Goal: Find contact information: Find contact information

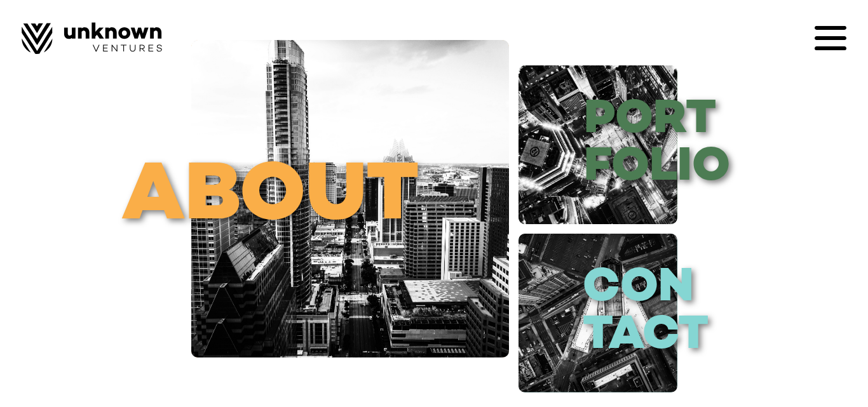
click at [846, 42] on icon at bounding box center [831, 38] width 32 height 32
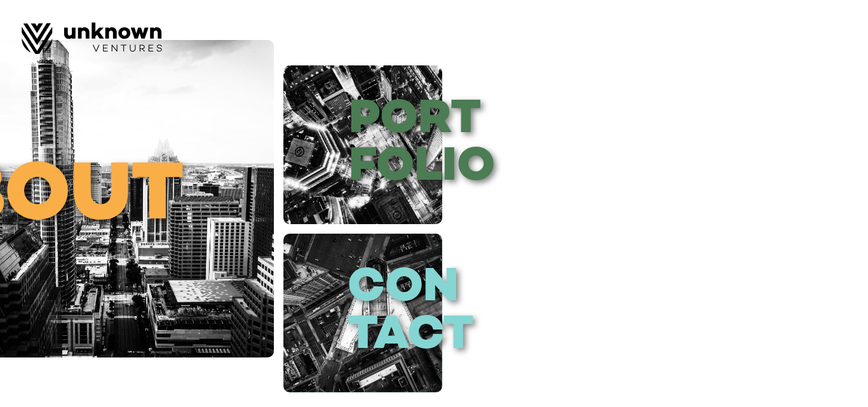
click at [215, 316] on div at bounding box center [434, 203] width 868 height 407
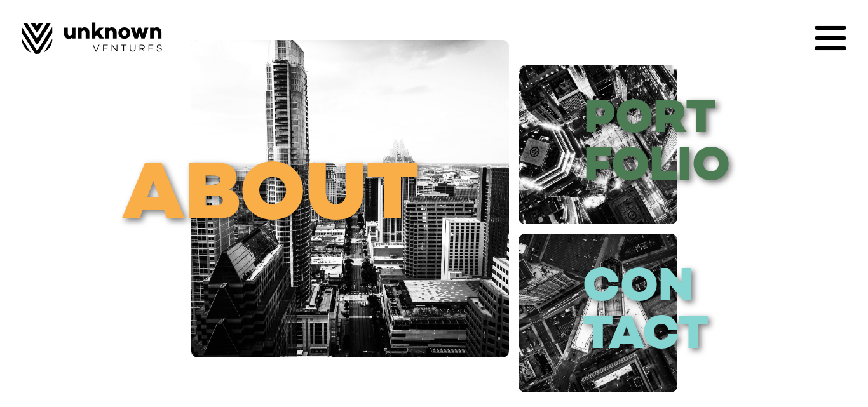
click at [826, 41] on icon at bounding box center [831, 38] width 32 height 32
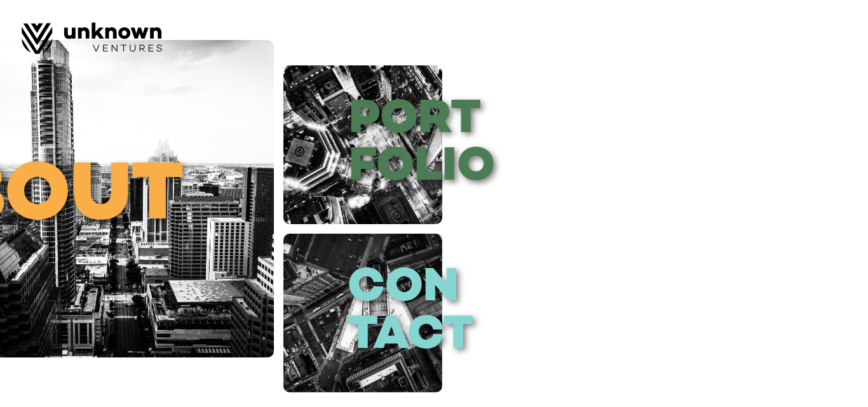
click at [437, 130] on div at bounding box center [434, 203] width 868 height 407
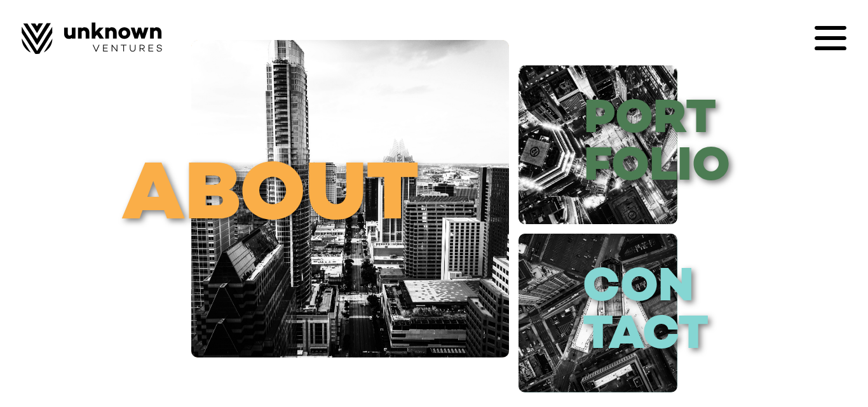
click at [830, 36] on icon at bounding box center [831, 38] width 32 height 32
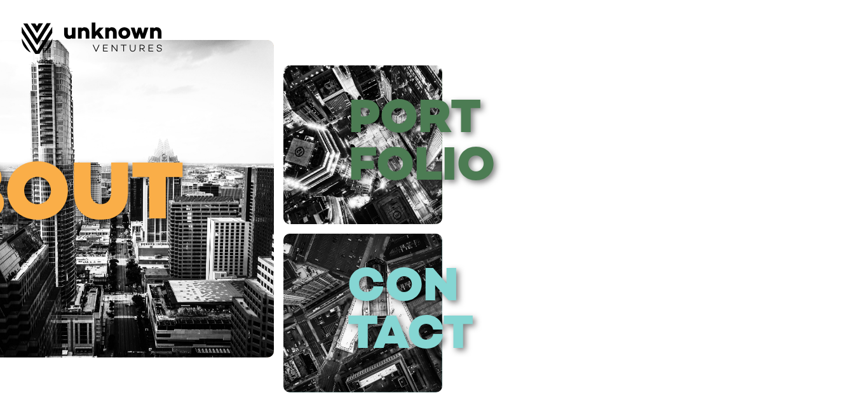
click at [751, 103] on div at bounding box center [434, 203] width 868 height 407
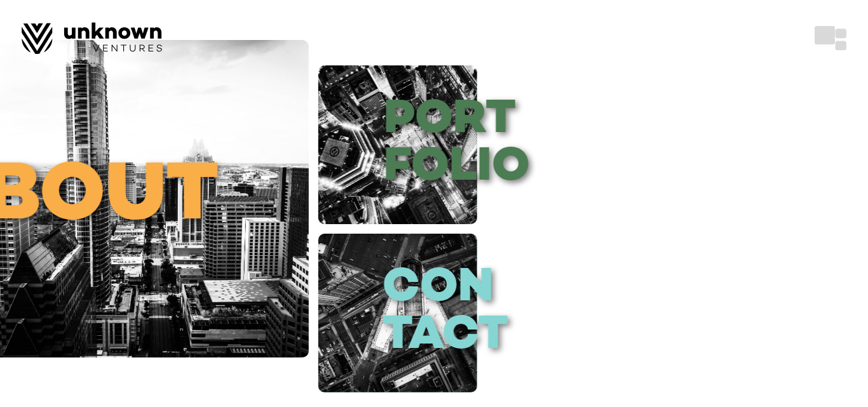
click at [748, 111] on div at bounding box center [434, 203] width 868 height 407
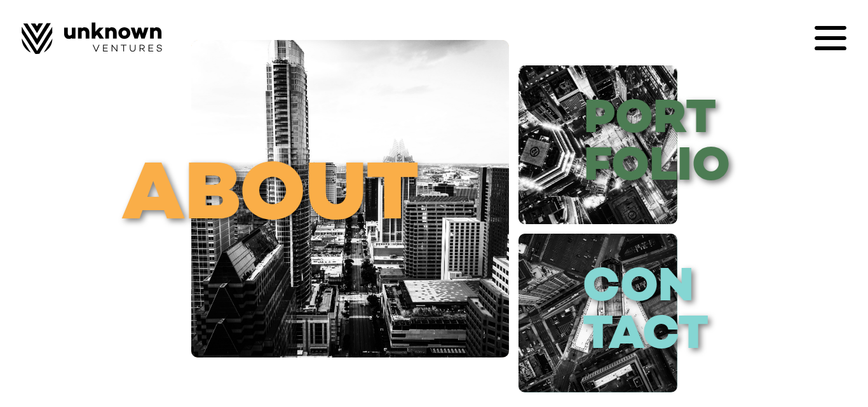
click at [794, 48] on div at bounding box center [434, 38] width 825 height 32
click at [820, 46] on icon at bounding box center [831, 38] width 32 height 32
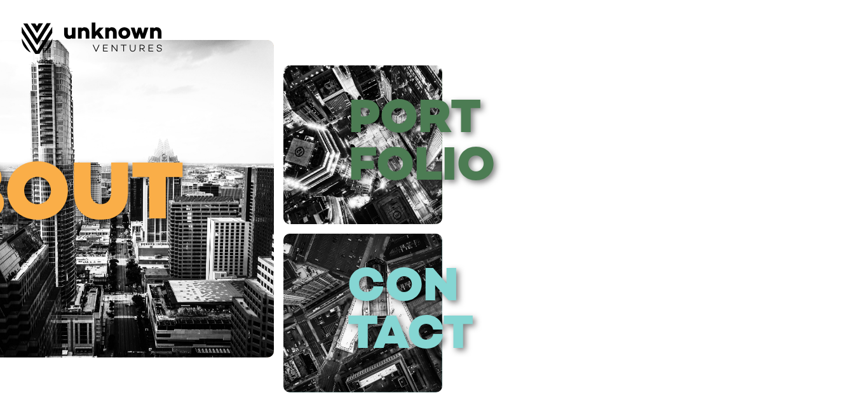
click at [248, 247] on div at bounding box center [434, 203] width 868 height 407
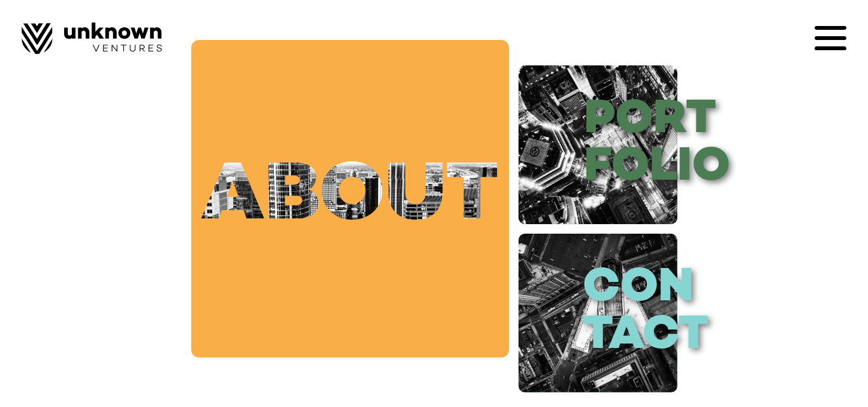
click at [341, 190] on link "about" at bounding box center [350, 199] width 318 height 318
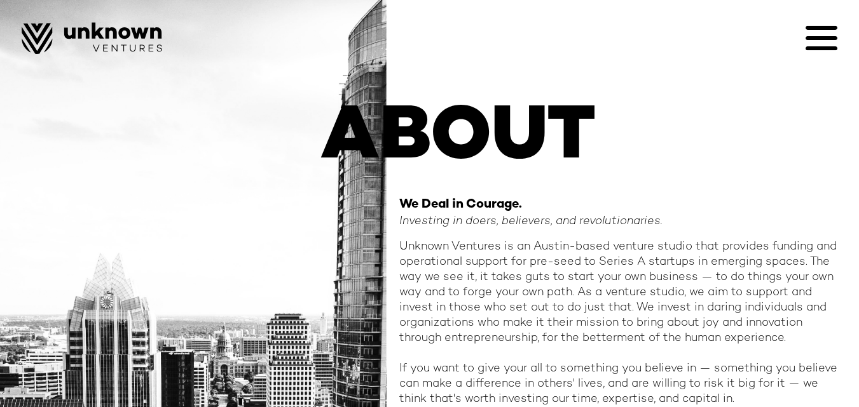
click at [822, 37] on icon at bounding box center [821, 38] width 32 height 4
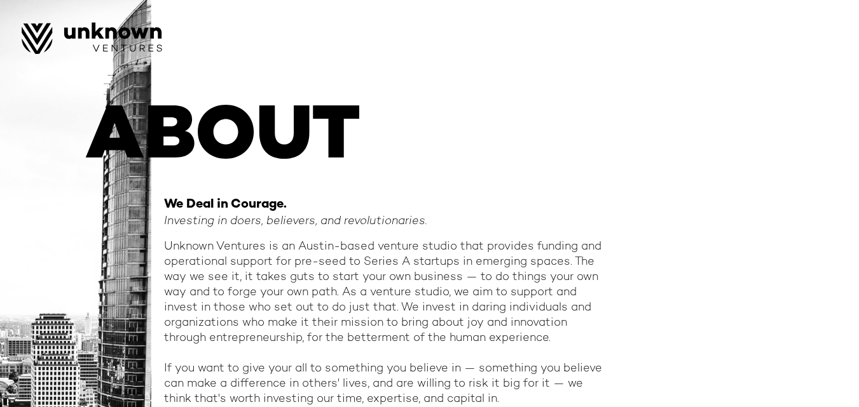
click at [669, 90] on div at bounding box center [429, 203] width 859 height 407
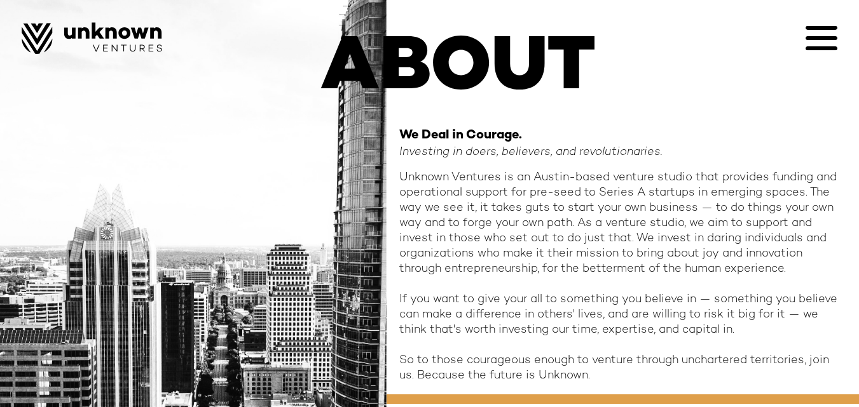
scroll to position [140, 0]
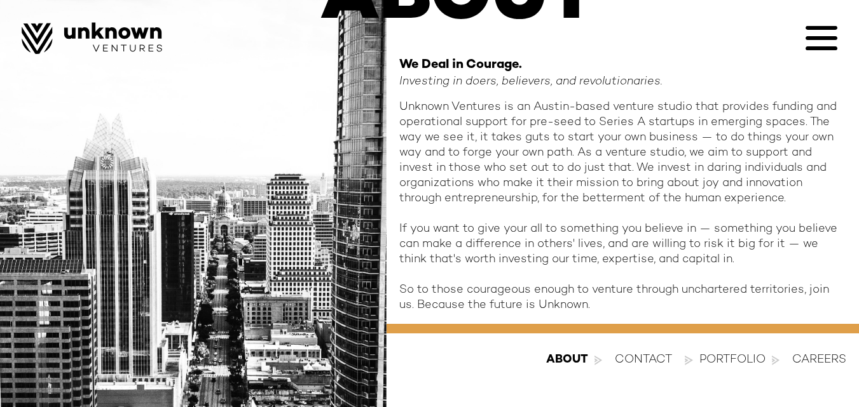
click at [654, 362] on div "contact" at bounding box center [643, 360] width 57 height 15
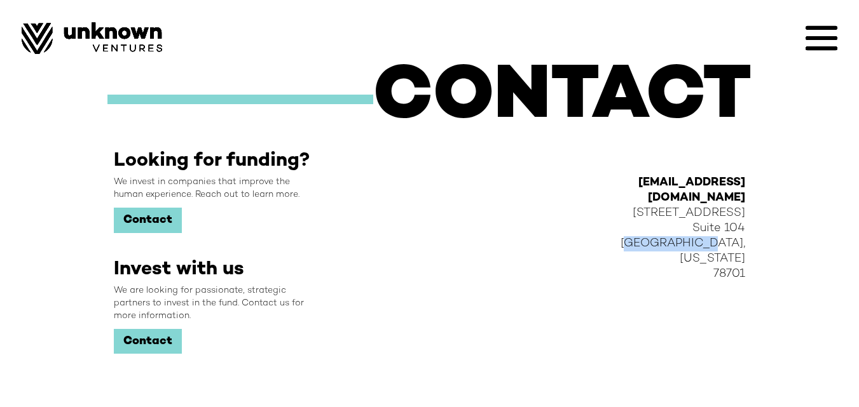
drag, startPoint x: 679, startPoint y: 228, endPoint x: 777, endPoint y: 226, distance: 97.9
click at [777, 226] on div "CONTACT Looking for funding? We invest in companies that improve the human expe…" at bounding box center [429, 234] width 859 height 468
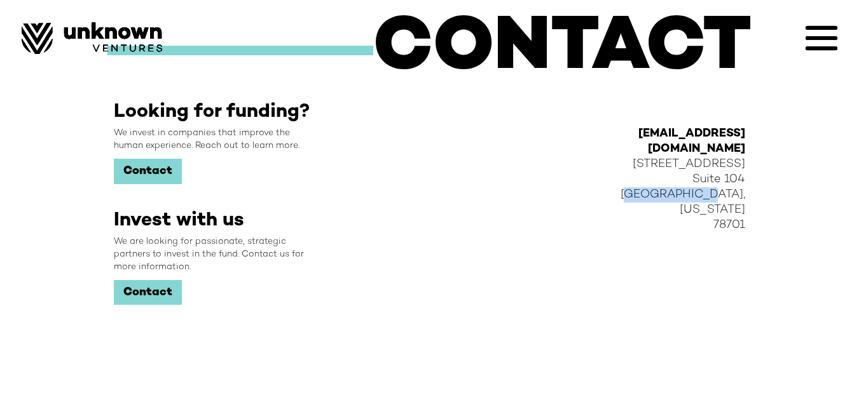
scroll to position [61, 0]
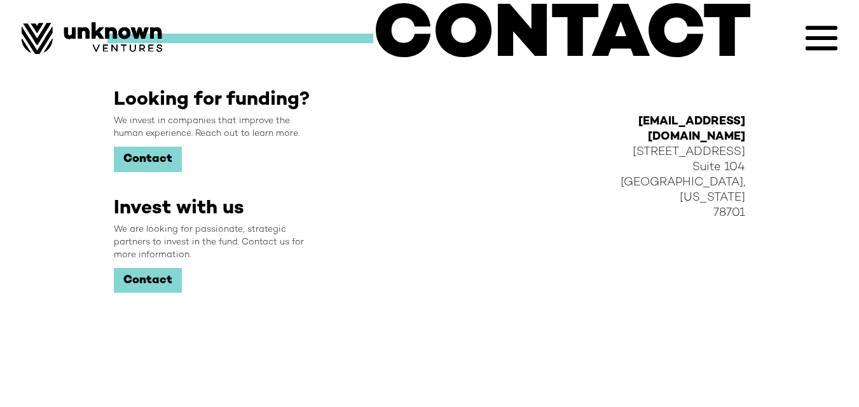
click at [817, 37] on icon at bounding box center [821, 38] width 32 height 4
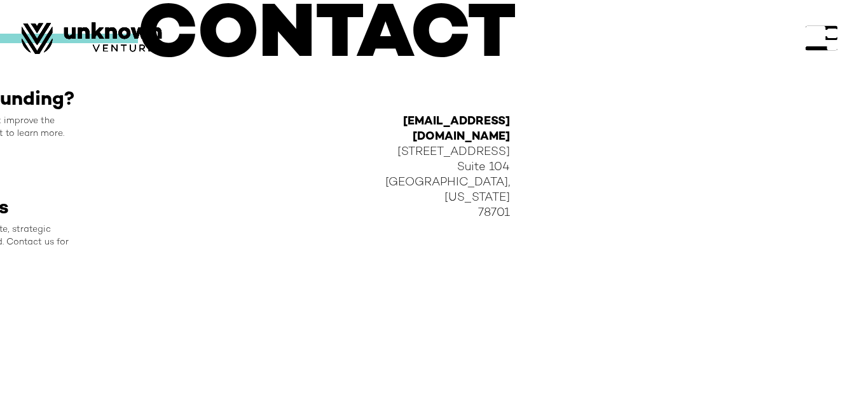
click at [41, 32] on img at bounding box center [92, 38] width 140 height 32
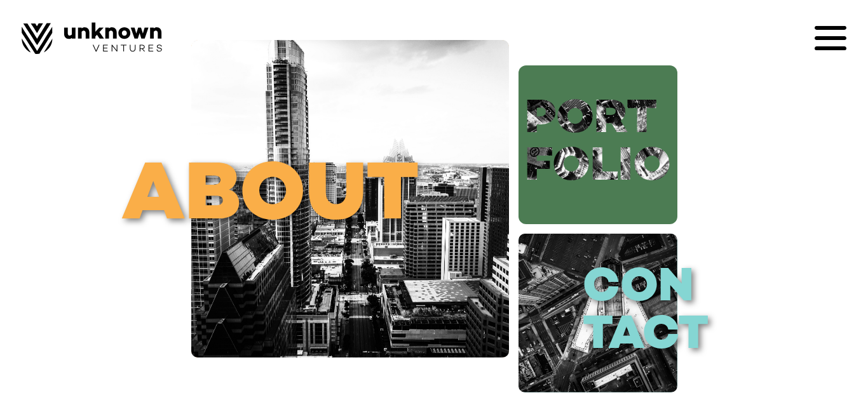
click at [628, 143] on link "port folio" at bounding box center [598, 144] width 159 height 159
